Goal: Communication & Community: Connect with others

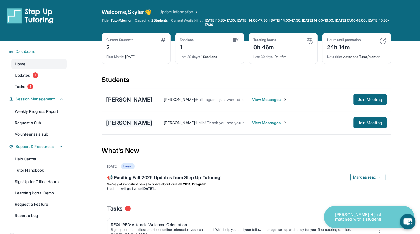
click at [126, 123] on div "[PERSON_NAME]" at bounding box center [129, 123] width 46 height 8
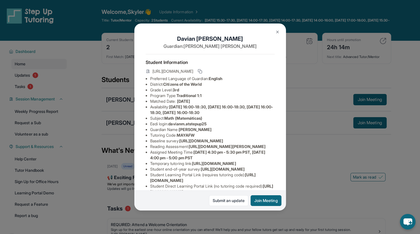
click at [276, 32] on img at bounding box center [277, 32] width 5 height 5
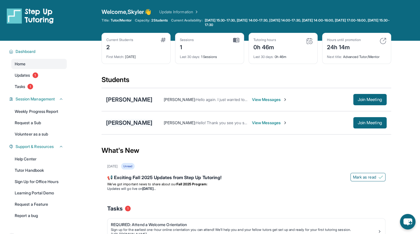
click at [126, 122] on div "[PERSON_NAME]" at bounding box center [129, 123] width 46 height 8
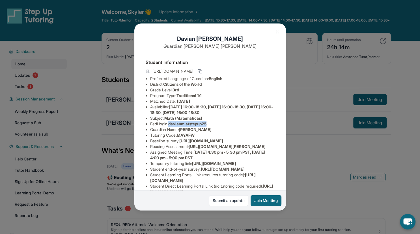
drag, startPoint x: 171, startPoint y: 125, endPoint x: 214, endPoint y: 123, distance: 43.3
click at [214, 123] on li "Eedi login : davianm.atstepup25" at bounding box center [212, 124] width 124 height 6
copy span "davianm.atstepup25"
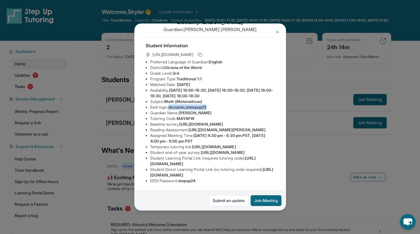
copy span "davianm.atstepup25"
click at [276, 29] on button at bounding box center [276, 31] width 11 height 11
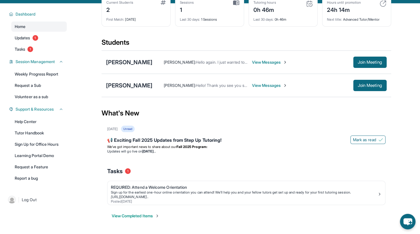
scroll to position [41, 0]
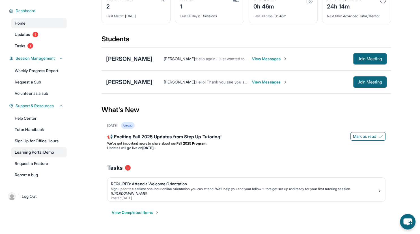
click at [37, 154] on link "Learning Portal Demo" at bounding box center [38, 152] width 55 height 10
click at [127, 81] on div "[PERSON_NAME]" at bounding box center [129, 82] width 46 height 8
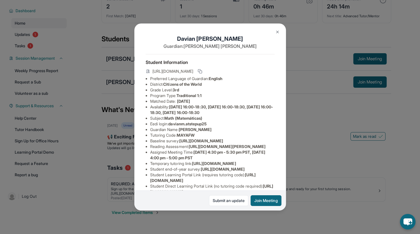
click at [278, 31] on img at bounding box center [277, 32] width 5 height 5
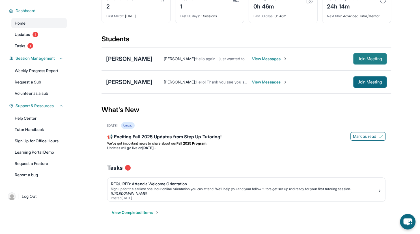
click at [368, 59] on span "Join Meeting" at bounding box center [369, 58] width 24 height 3
click at [131, 56] on div "[PERSON_NAME]" at bounding box center [129, 59] width 46 height 8
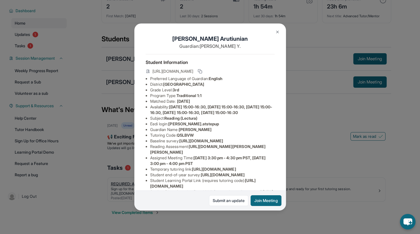
click at [260, 198] on button "Join Meeting" at bounding box center [265, 200] width 31 height 11
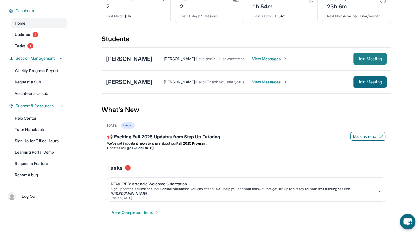
click at [366, 57] on span "Join Meeting" at bounding box center [369, 58] width 24 height 3
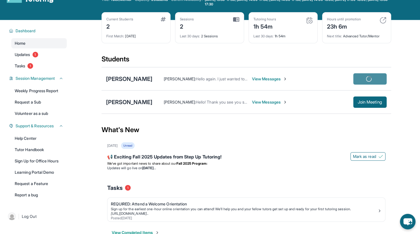
scroll to position [11, 0]
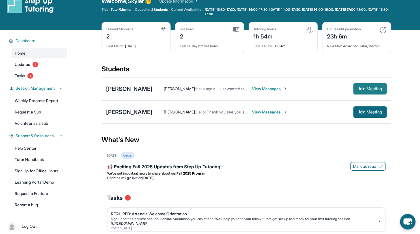
click at [360, 90] on span "Join Meeting" at bounding box center [369, 88] width 24 height 3
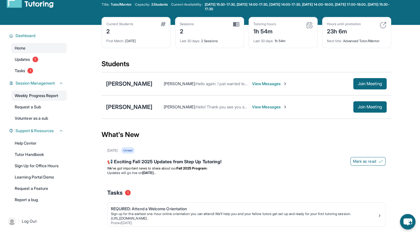
scroll to position [14, 0]
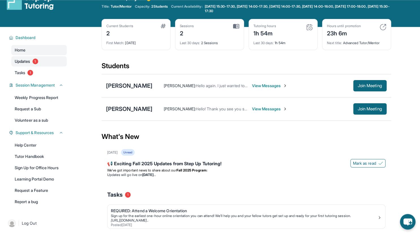
click at [31, 59] on link "Updates 1" at bounding box center [38, 61] width 55 height 10
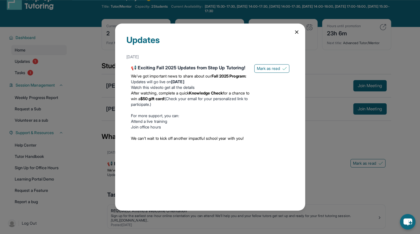
click at [297, 32] on icon at bounding box center [296, 32] width 3 height 3
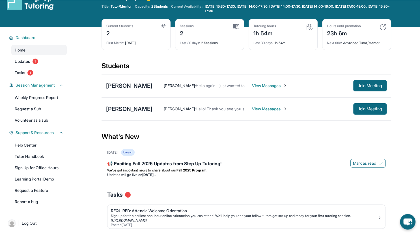
scroll to position [41, 0]
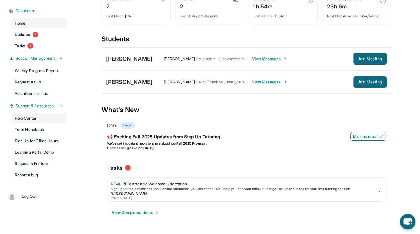
click at [37, 121] on link "Help Center" at bounding box center [38, 118] width 55 height 10
click at [140, 56] on div "[PERSON_NAME]" at bounding box center [129, 59] width 46 height 8
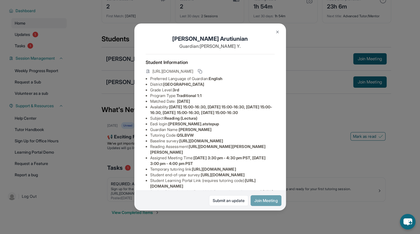
click at [263, 198] on button "Join Meeting" at bounding box center [265, 200] width 31 height 11
